Goal: Browse casually: Explore the website without a specific task or goal

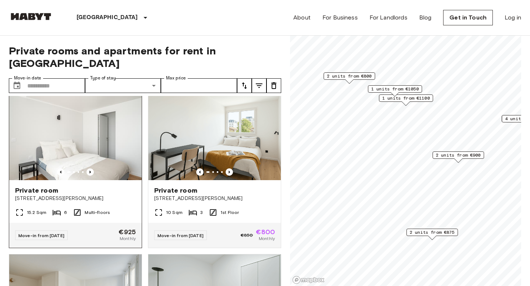
scroll to position [9, 0]
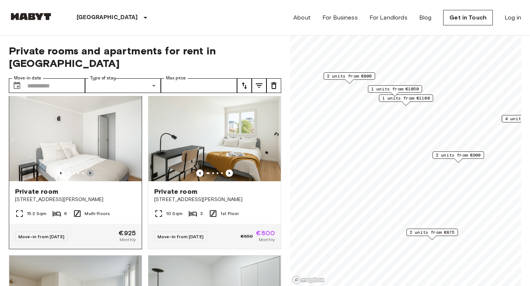
click at [91, 170] on icon "Previous image" at bounding box center [89, 173] width 7 height 7
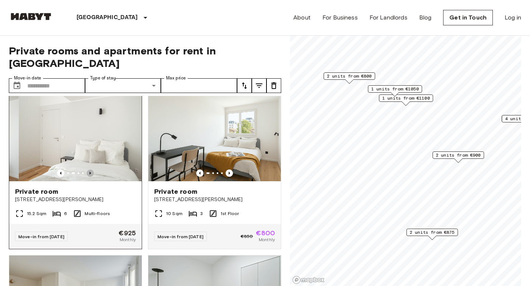
click at [91, 170] on icon "Previous image" at bounding box center [89, 173] width 7 height 7
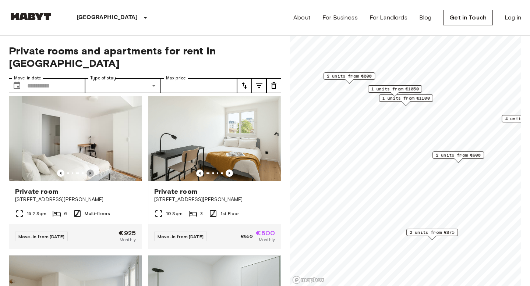
click at [91, 170] on icon "Previous image" at bounding box center [89, 173] width 7 height 7
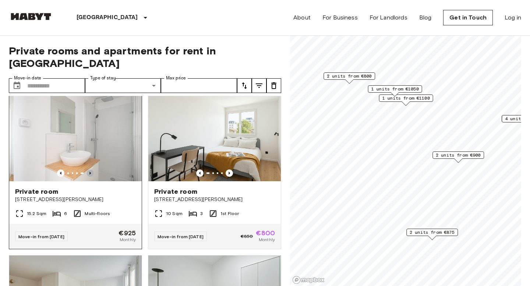
click at [91, 170] on icon "Previous image" at bounding box center [89, 173] width 7 height 7
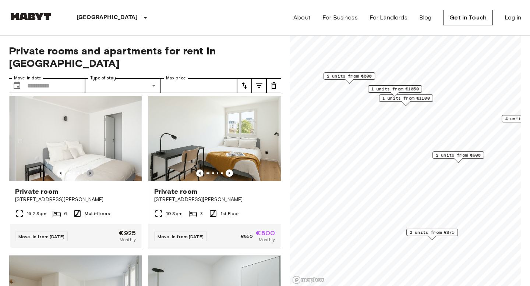
click at [91, 170] on icon "Previous image" at bounding box center [89, 173] width 7 height 7
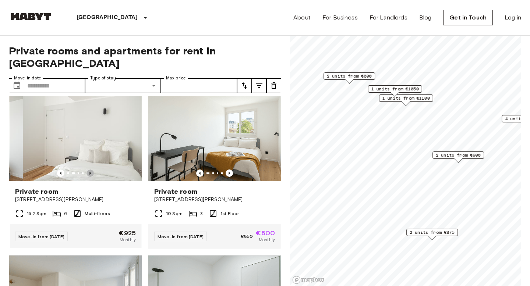
click at [91, 170] on icon "Previous image" at bounding box center [89, 173] width 7 height 7
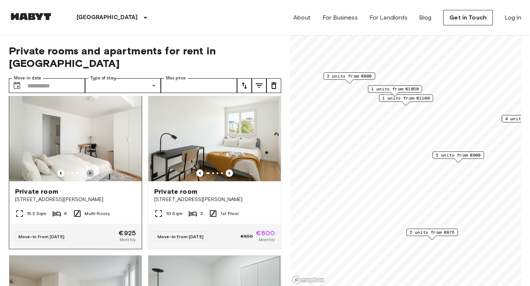
click at [91, 170] on icon "Previous image" at bounding box center [89, 173] width 7 height 7
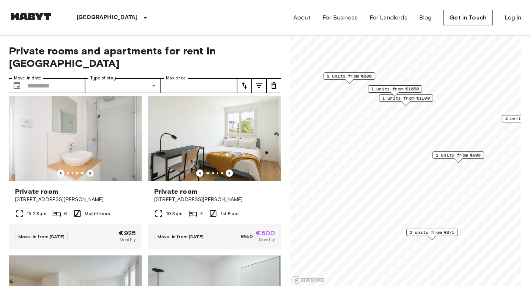
click at [91, 170] on icon "Previous image" at bounding box center [89, 173] width 7 height 7
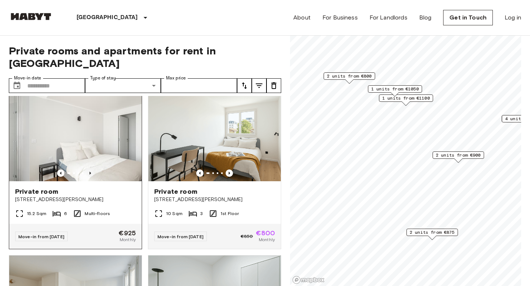
click at [91, 170] on icon "Previous image" at bounding box center [89, 173] width 7 height 7
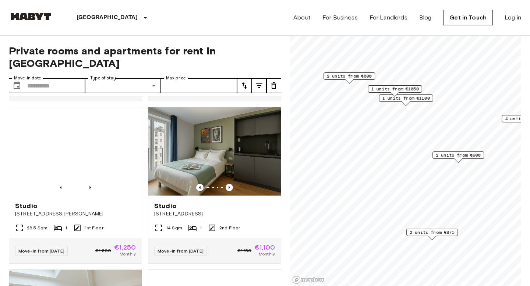
scroll to position [334, 0]
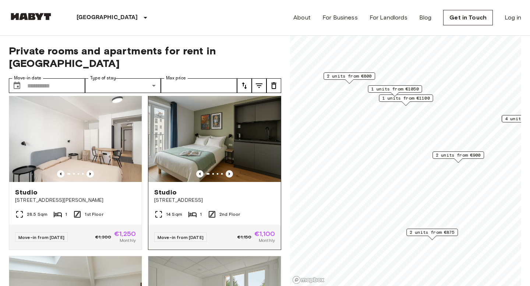
click at [230, 170] on icon "Previous image" at bounding box center [229, 173] width 7 height 7
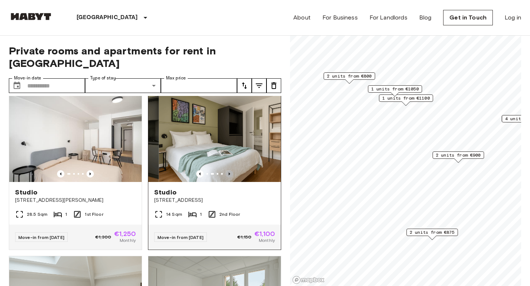
click at [230, 170] on icon "Previous image" at bounding box center [229, 173] width 7 height 7
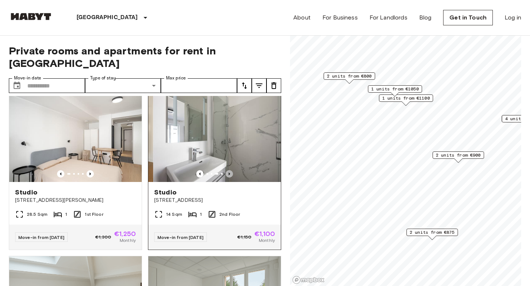
click at [230, 170] on icon "Previous image" at bounding box center [229, 173] width 7 height 7
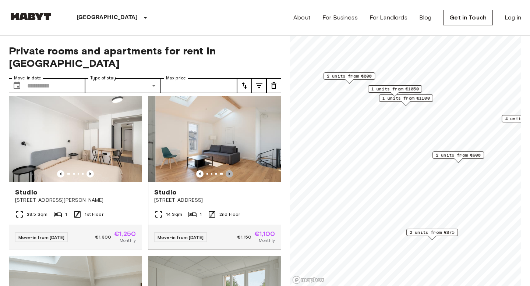
click at [230, 170] on icon "Previous image" at bounding box center [229, 173] width 7 height 7
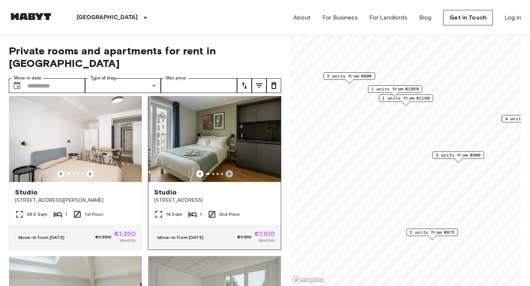
click at [230, 170] on icon "Previous image" at bounding box center [229, 173] width 7 height 7
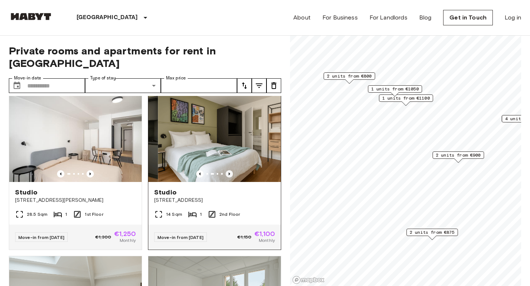
click at [230, 170] on icon "Previous image" at bounding box center [229, 173] width 7 height 7
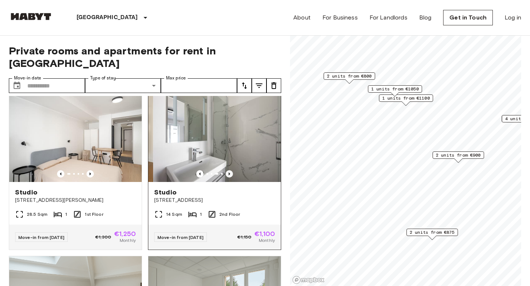
click at [230, 170] on icon "Previous image" at bounding box center [229, 173] width 7 height 7
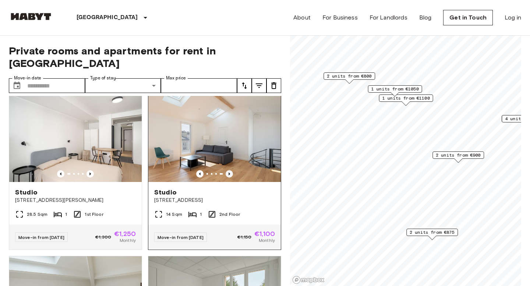
click at [230, 170] on icon "Previous image" at bounding box center [229, 173] width 7 height 7
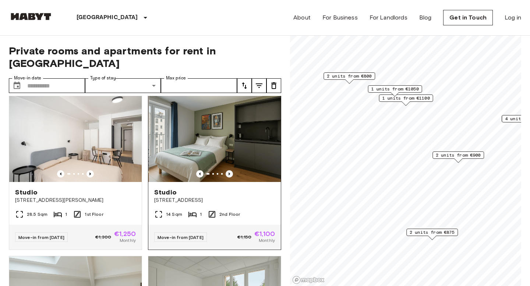
click at [229, 173] on icon "Previous image" at bounding box center [229, 174] width 1 height 3
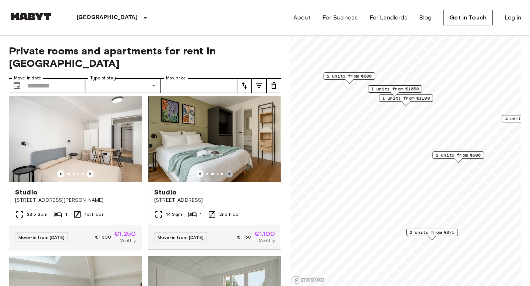
click at [229, 173] on icon "Previous image" at bounding box center [229, 174] width 1 height 3
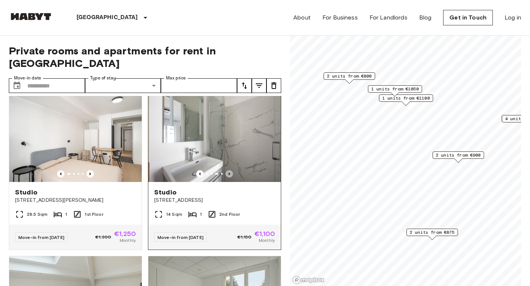
click at [229, 173] on icon "Previous image" at bounding box center [229, 174] width 1 height 3
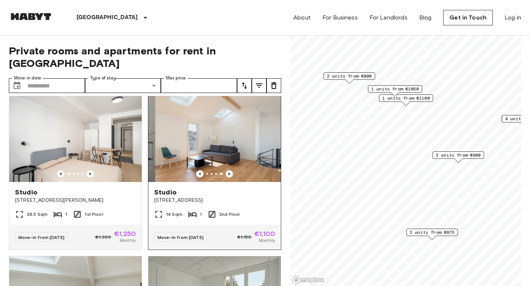
click at [229, 173] on icon "Previous image" at bounding box center [229, 174] width 1 height 3
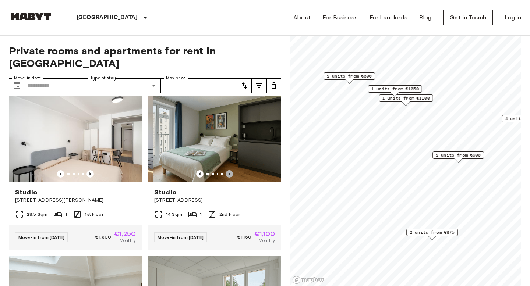
click at [229, 173] on icon "Previous image" at bounding box center [229, 174] width 1 height 3
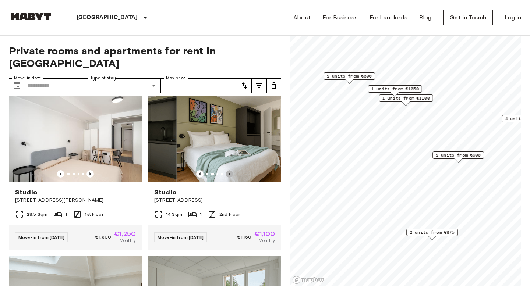
click at [229, 173] on icon "Previous image" at bounding box center [229, 174] width 1 height 3
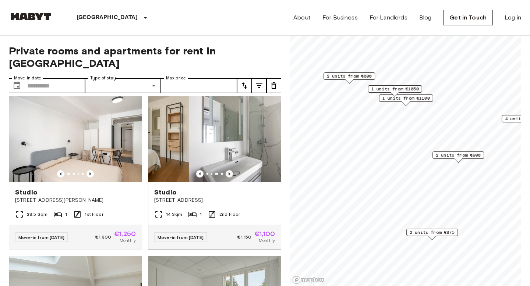
click at [229, 173] on icon "Previous image" at bounding box center [229, 174] width 1 height 3
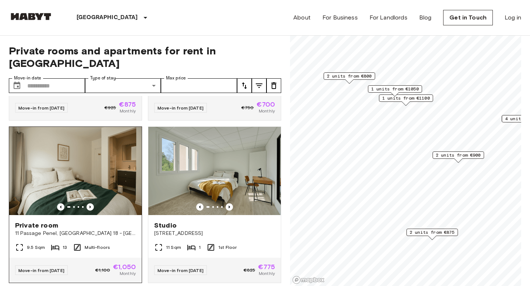
scroll to position [627, 0]
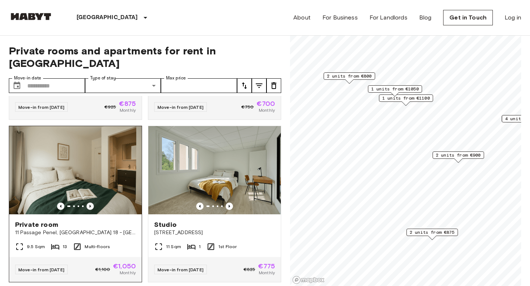
click at [90, 205] on icon "Previous image" at bounding box center [89, 206] width 1 height 3
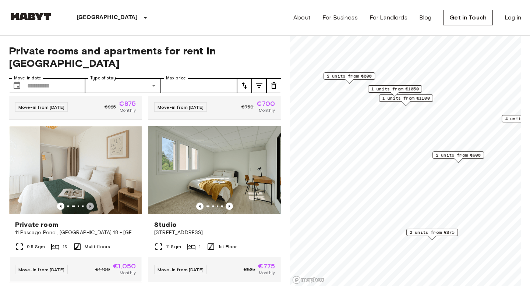
click at [90, 205] on icon "Previous image" at bounding box center [89, 206] width 1 height 3
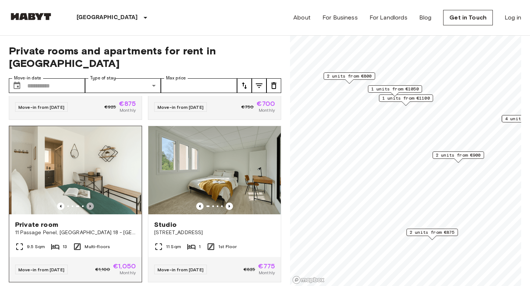
click at [90, 205] on icon "Previous image" at bounding box center [89, 206] width 1 height 3
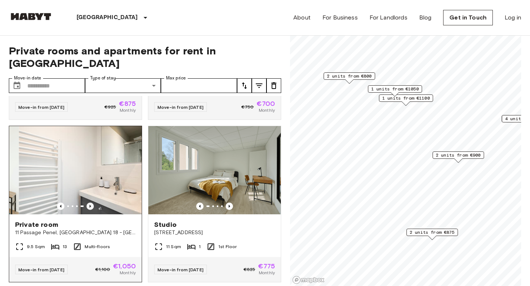
click at [90, 205] on icon "Previous image" at bounding box center [89, 206] width 1 height 3
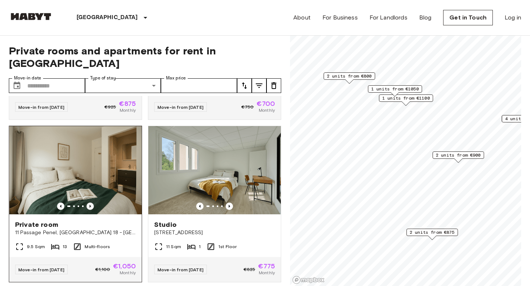
click at [90, 205] on icon "Previous image" at bounding box center [89, 206] width 1 height 3
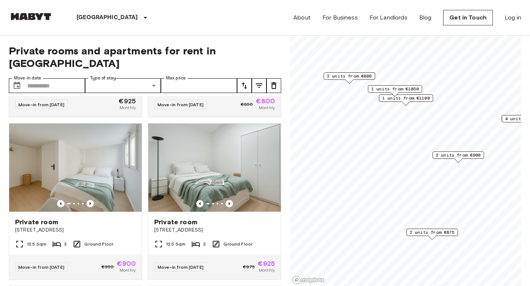
scroll to position [0, 0]
